Goal: Ask a question

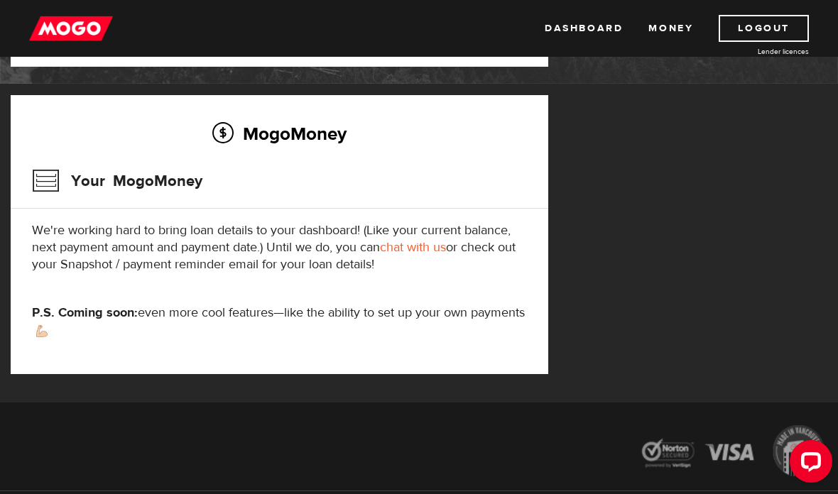
scroll to position [204, 0]
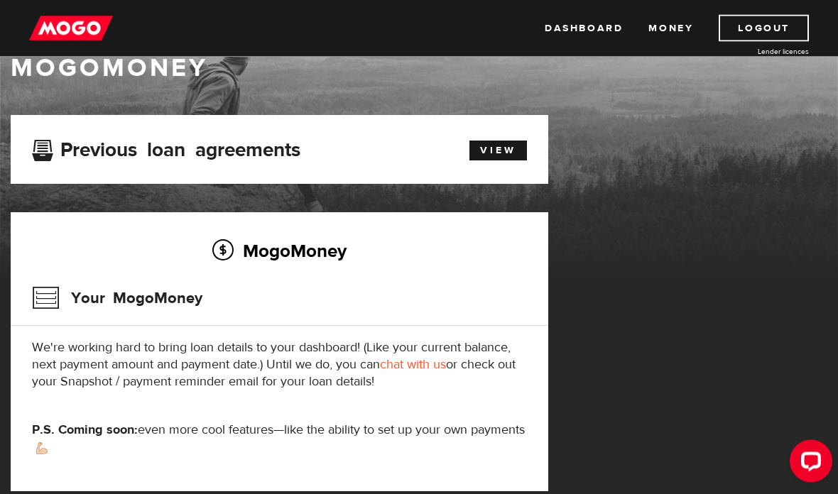
scroll to position [35, 0]
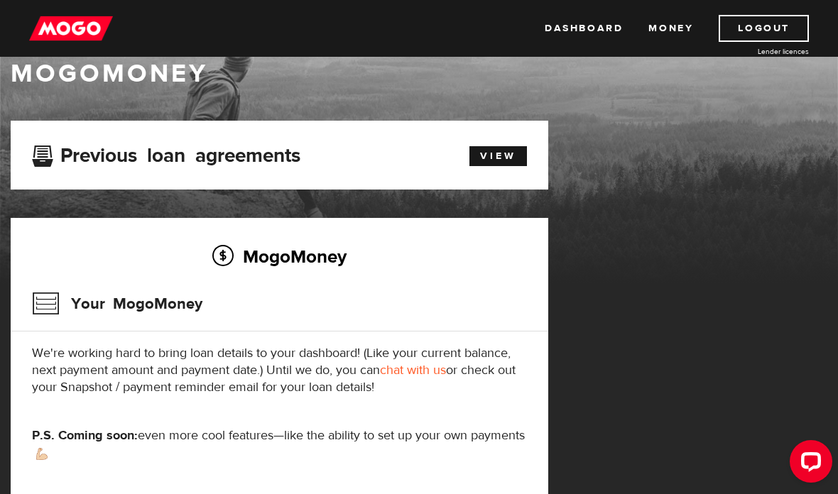
click at [517, 148] on link "View" at bounding box center [497, 156] width 57 height 20
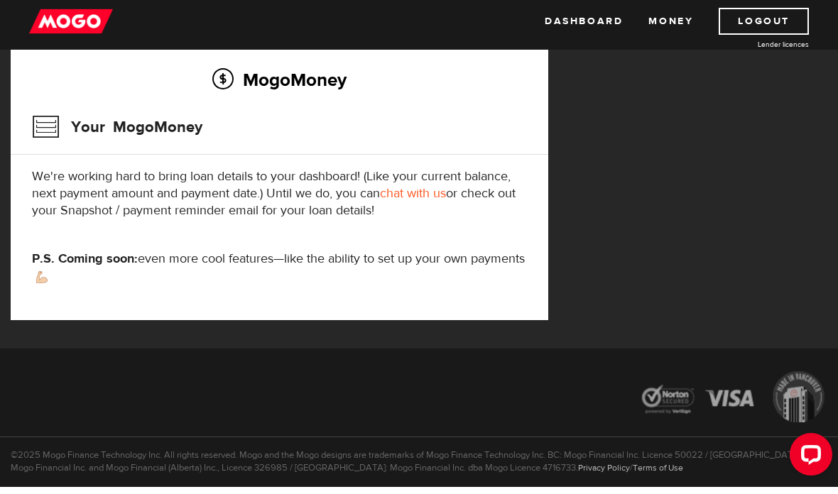
scroll to position [261, 0]
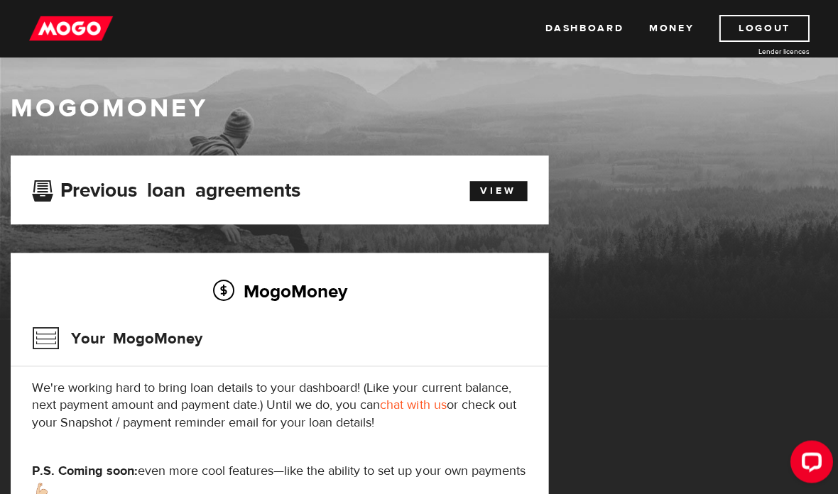
click at [659, 26] on link "Money" at bounding box center [670, 28] width 45 height 27
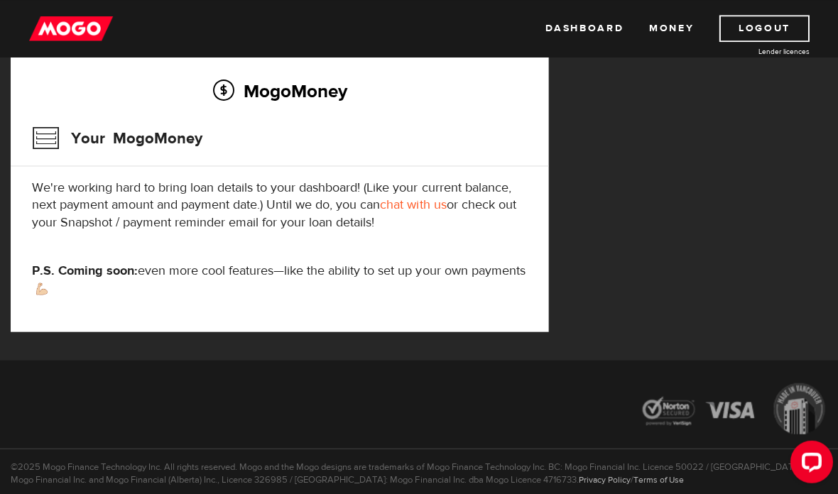
scroll to position [204, 0]
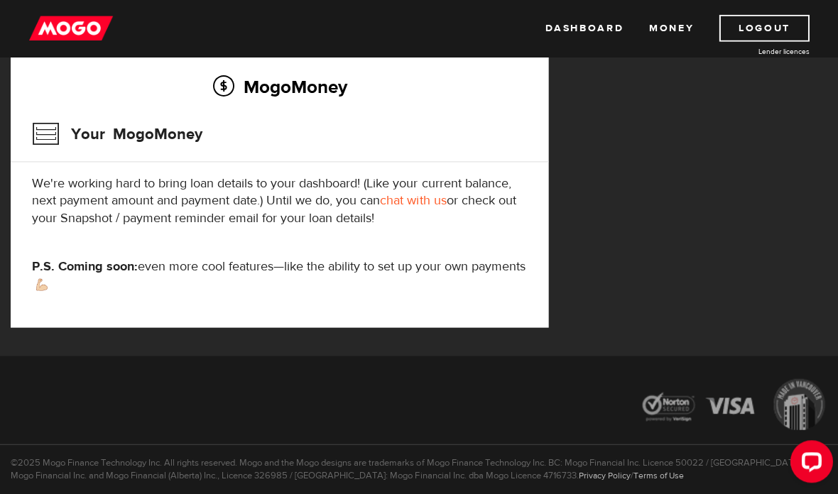
click at [808, 456] on div "Open LiveChat chat widget" at bounding box center [810, 460] width 23 height 23
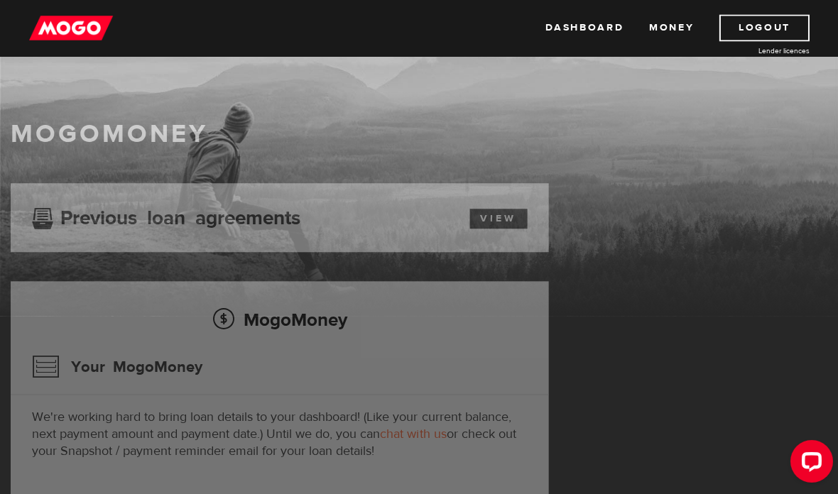
click at [42, 35] on img at bounding box center [71, 28] width 84 height 27
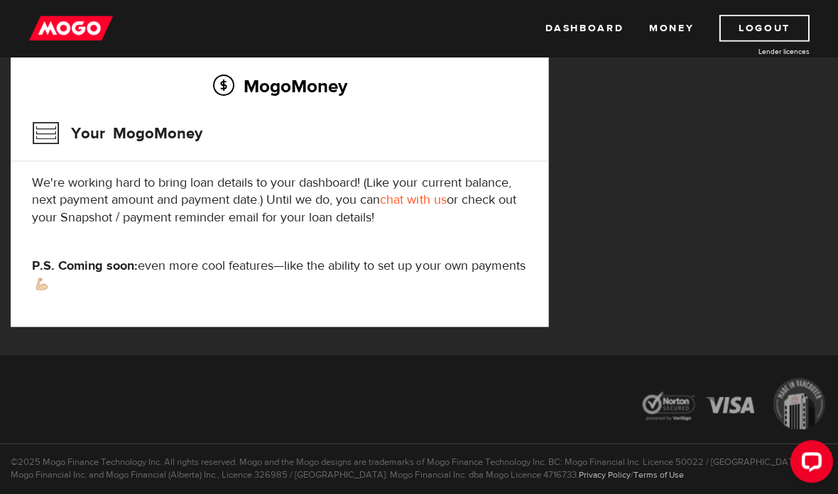
scroll to position [204, 0]
click at [412, 195] on link "chat with us" at bounding box center [413, 200] width 66 height 16
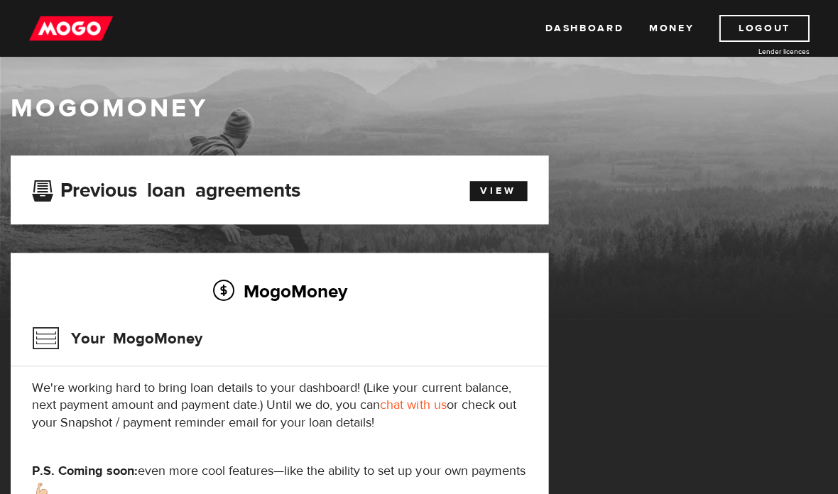
scroll to position [204, 0]
